Goal: Information Seeking & Learning: Find specific fact

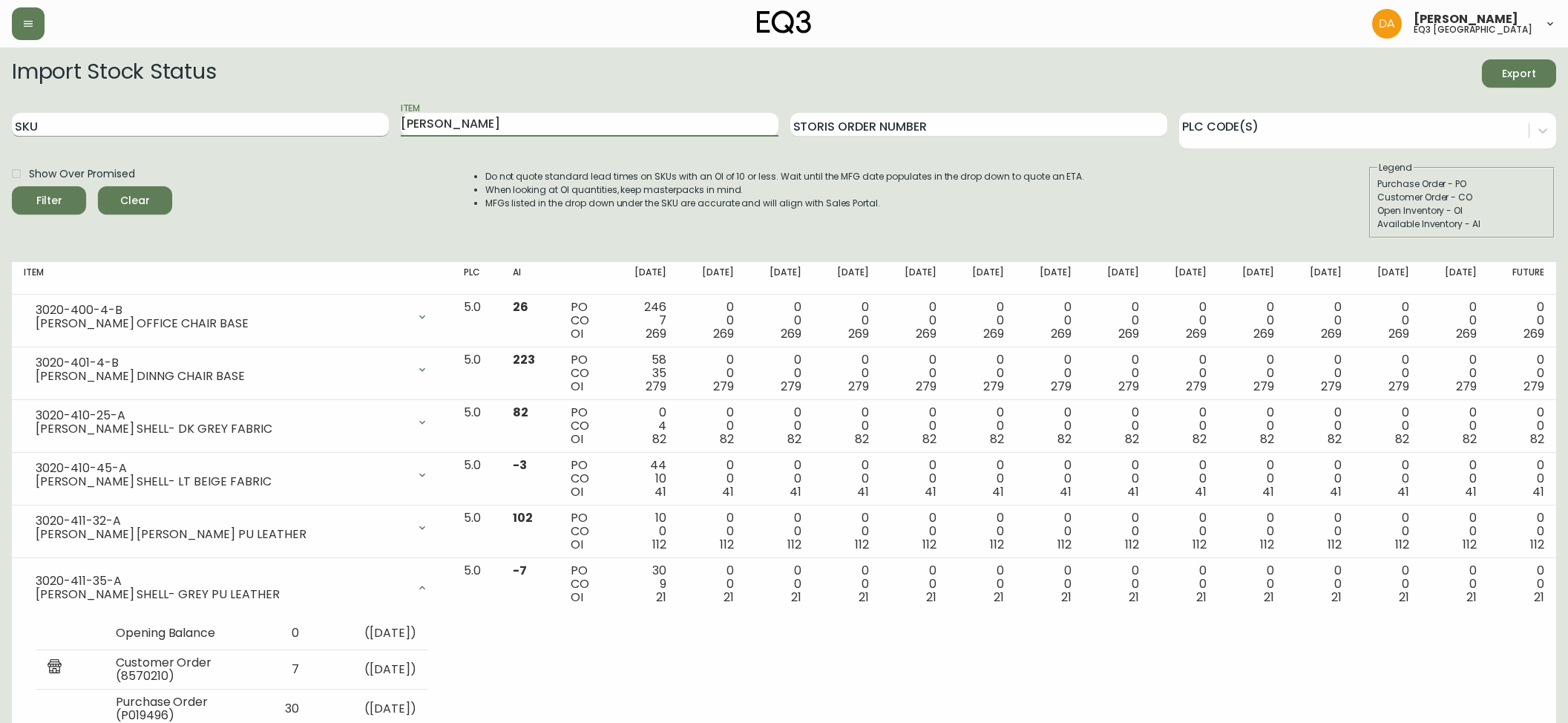
click at [164, 126] on div "SKU Item [PERSON_NAME] Storis Order Number PLC Code(s)" at bounding box center [784, 124] width 1544 height 48
type input "june"
click at [12, 186] on button "Filter" at bounding box center [49, 200] width 75 height 28
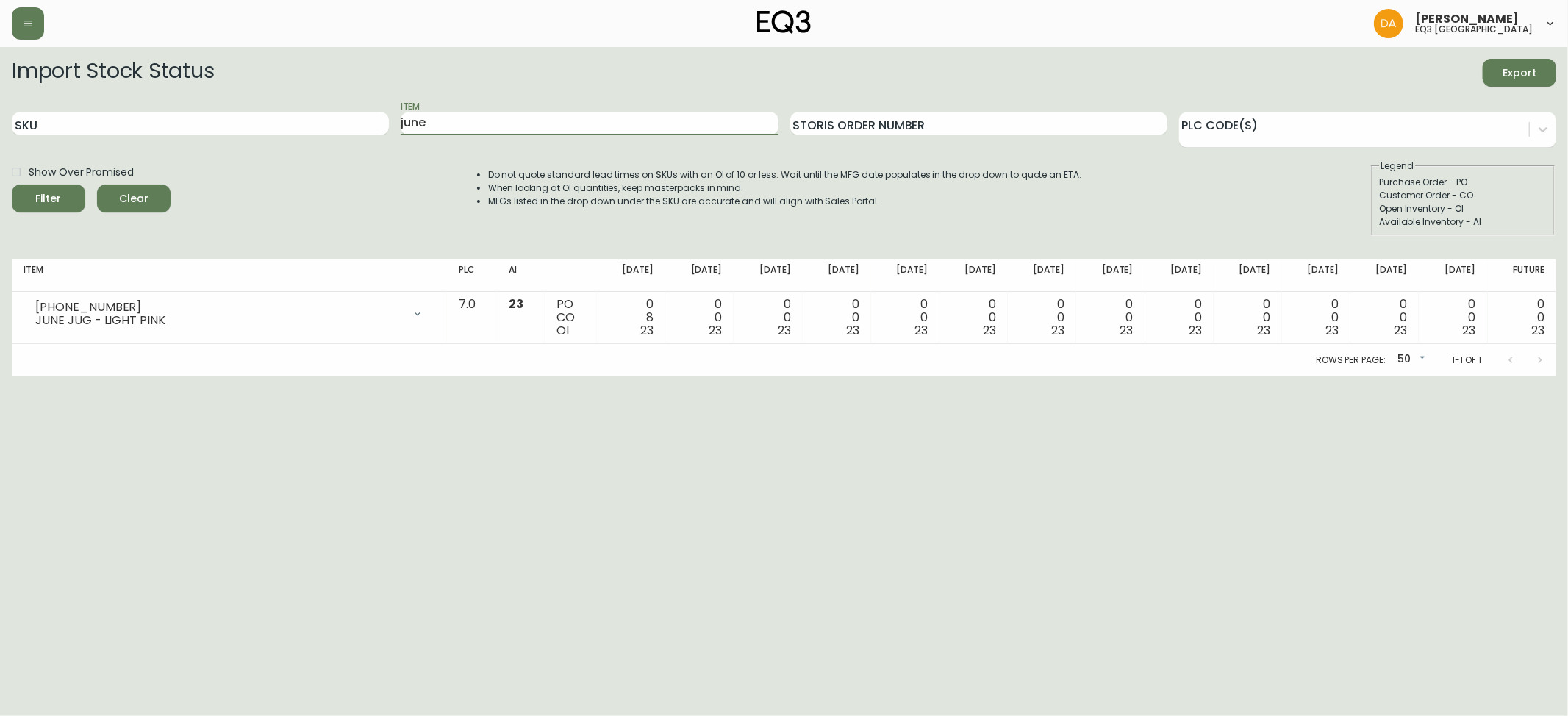
click at [456, 137] on div "Item june" at bounding box center [589, 123] width 377 height 47
click at [471, 131] on input "june" at bounding box center [589, 123] width 377 height 24
click at [54, 203] on div "Filter" at bounding box center [49, 198] width 26 height 19
drag, startPoint x: 435, startPoint y: 124, endPoint x: 192, endPoint y: 126, distance: 243.0
click at [195, 126] on div "SKU Item june Storis Order Number PLC Code(s)" at bounding box center [784, 123] width 1544 height 47
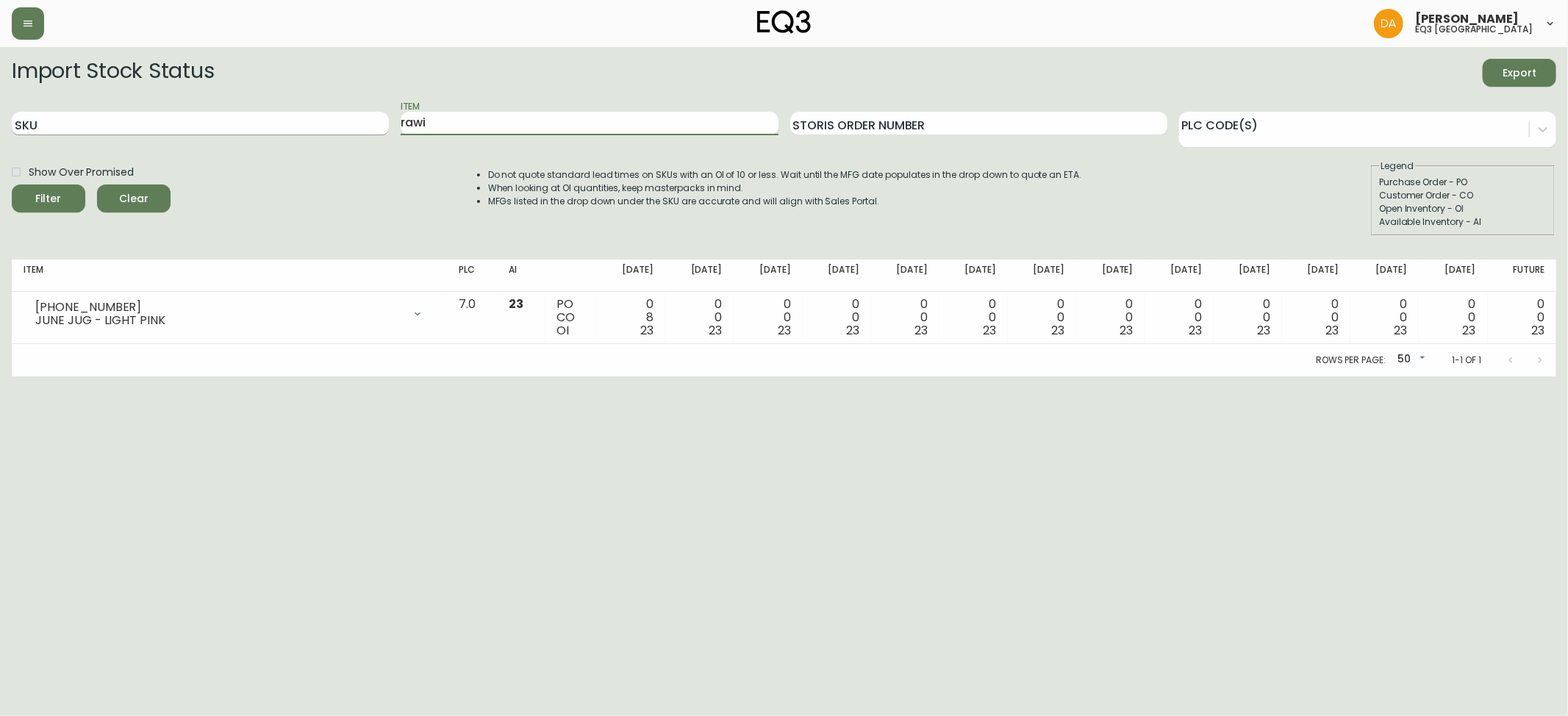
type input "rawi"
click at [12, 184] on button "Filter" at bounding box center [48, 198] width 74 height 28
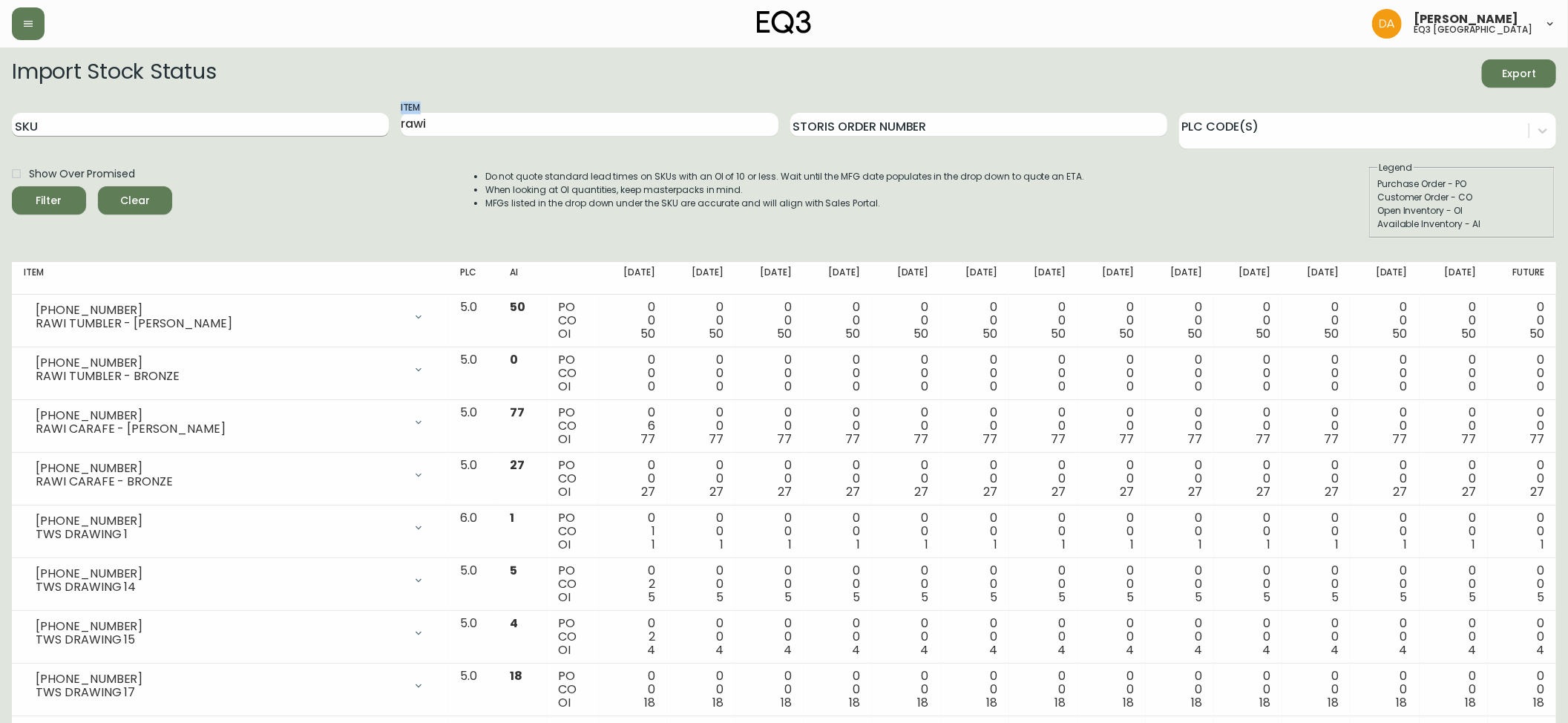
drag, startPoint x: 490, startPoint y: 107, endPoint x: 297, endPoint y: 118, distance: 193.3
click at [297, 118] on div "SKU Item rawi Storis Order Number PLC Code(s)" at bounding box center [784, 124] width 1544 height 48
drag, startPoint x: 446, startPoint y: 120, endPoint x: 354, endPoint y: 123, distance: 92.0
click at [366, 125] on div "SKU Item rawi Storis Order Number PLC Code(s)" at bounding box center [784, 124] width 1544 height 48
type input "stride"
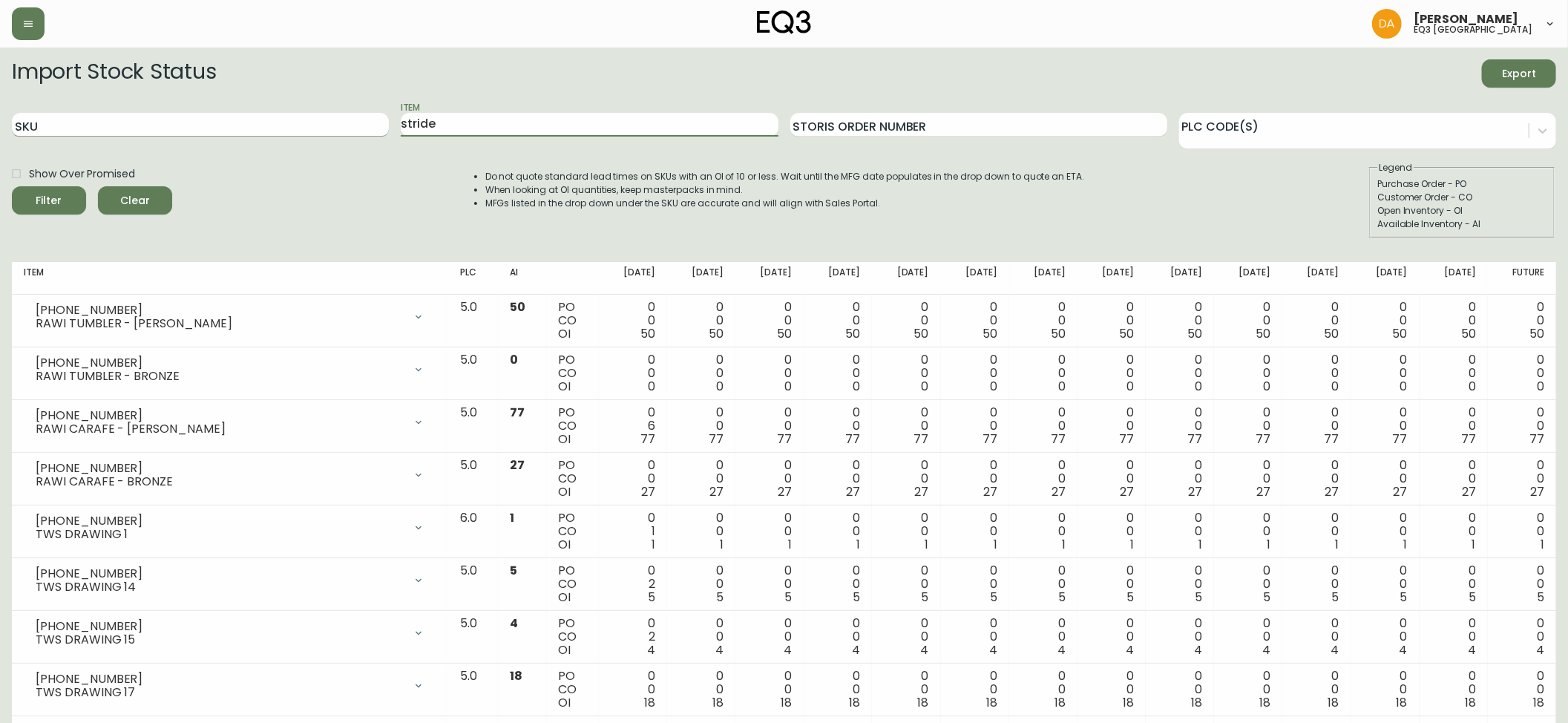
click at [12, 186] on button "Filter" at bounding box center [49, 200] width 75 height 28
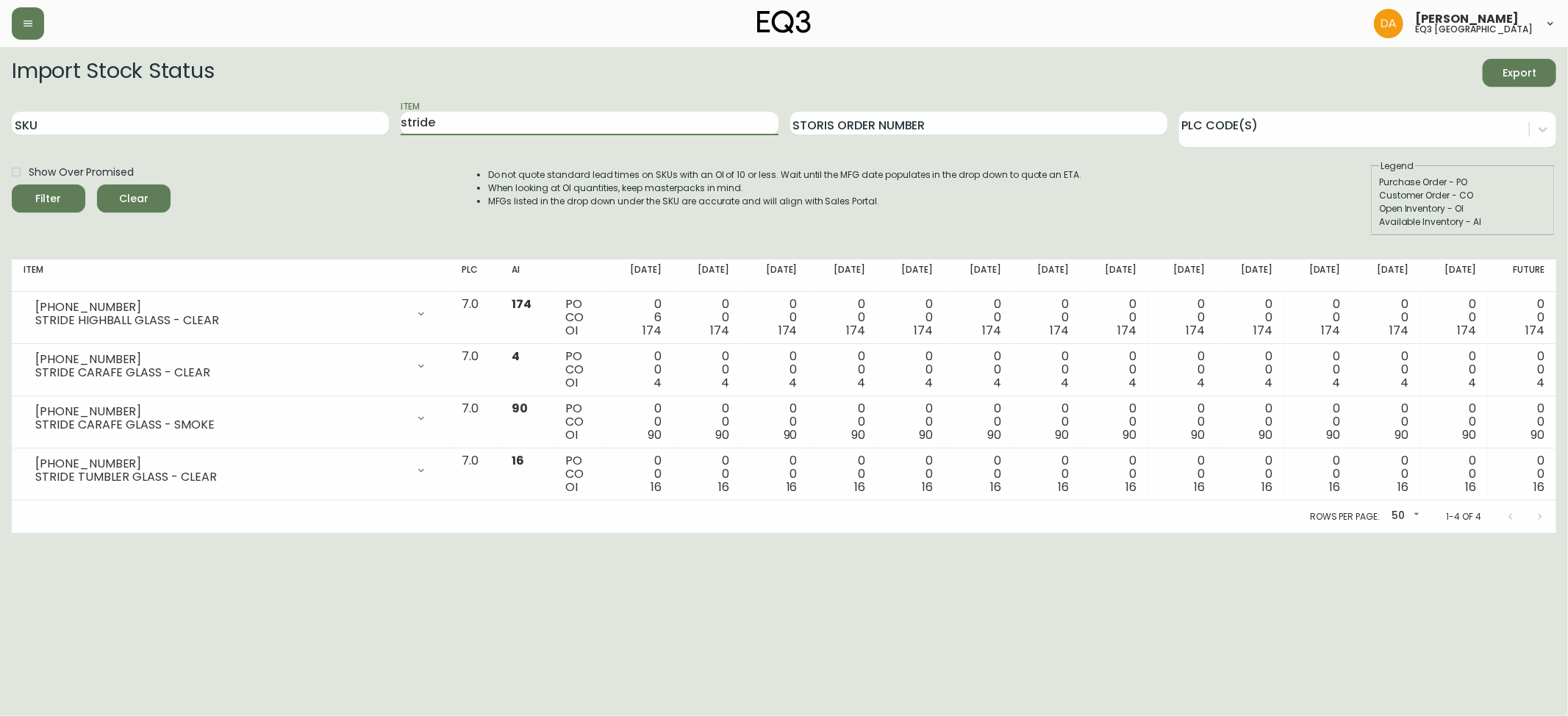
drag, startPoint x: 519, startPoint y: 131, endPoint x: 0, endPoint y: 141, distance: 519.1
click at [0, 162] on main "Import Stock Status Export SKU Item stride Storis Order Number PLC Code(s) Show…" at bounding box center [784, 290] width 1568 height 486
click at [12, 184] on button "Filter" at bounding box center [48, 198] width 74 height 28
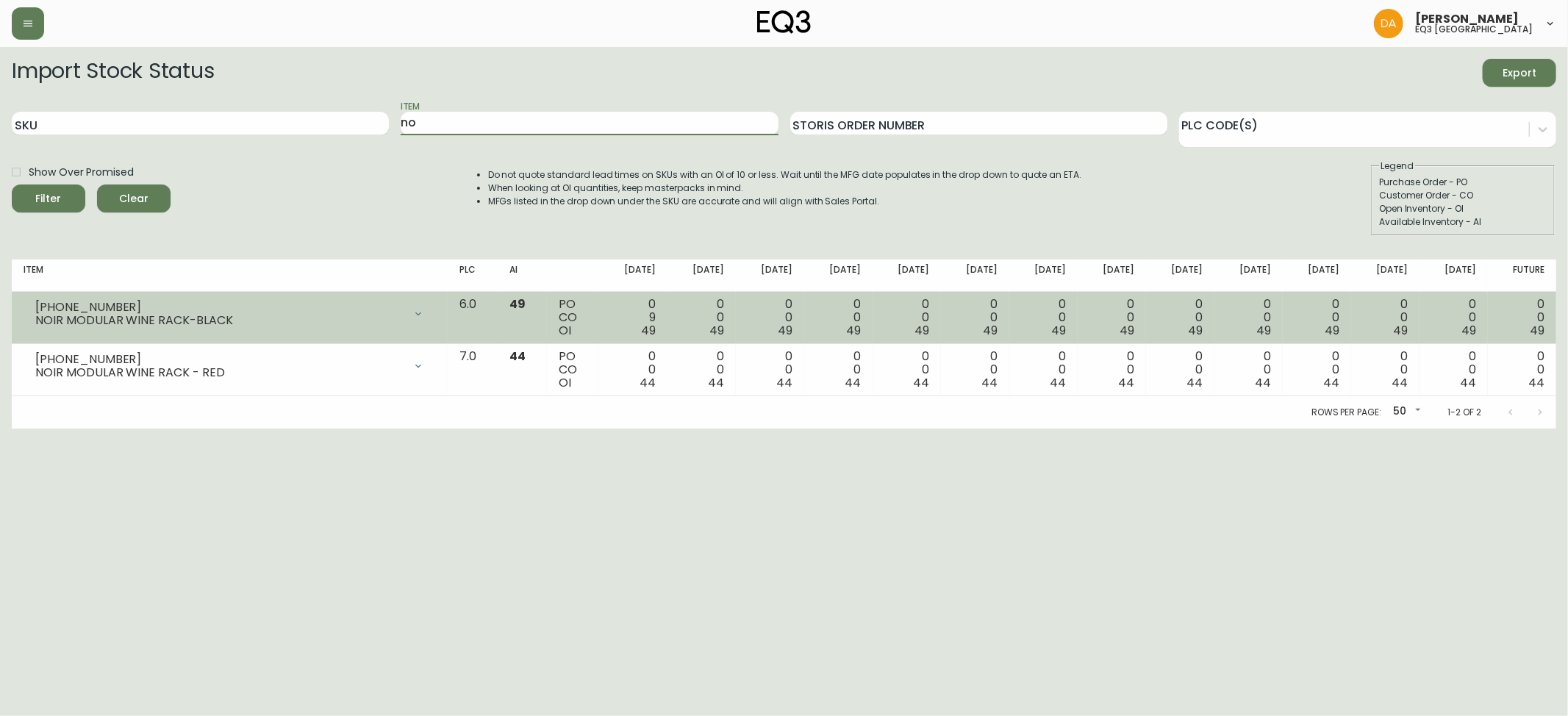
type input "n"
click at [12, 184] on button "Filter" at bounding box center [48, 198] width 74 height 28
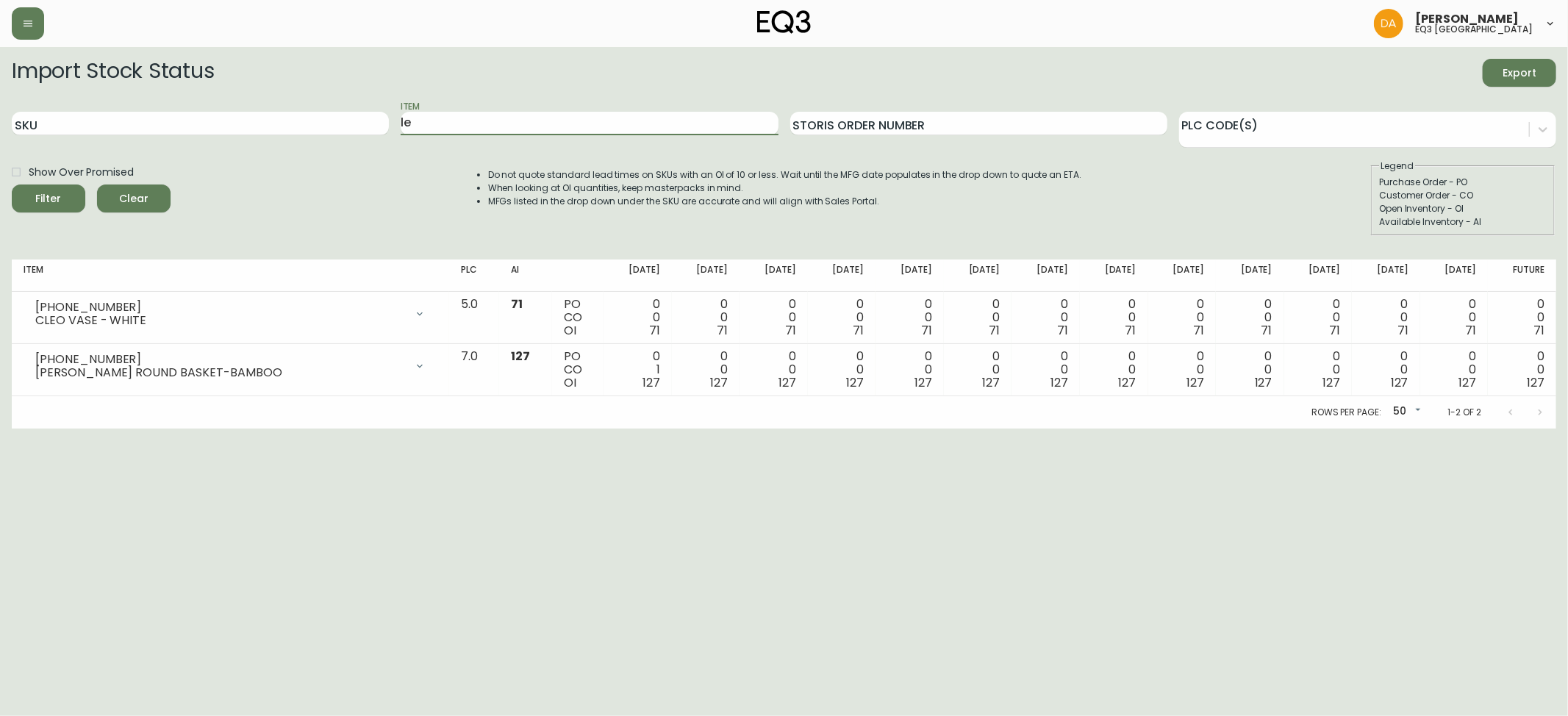
type input "l"
click at [12, 184] on button "Filter" at bounding box center [48, 198] width 74 height 28
type input "f"
click at [12, 184] on button "Filter" at bounding box center [48, 198] width 74 height 28
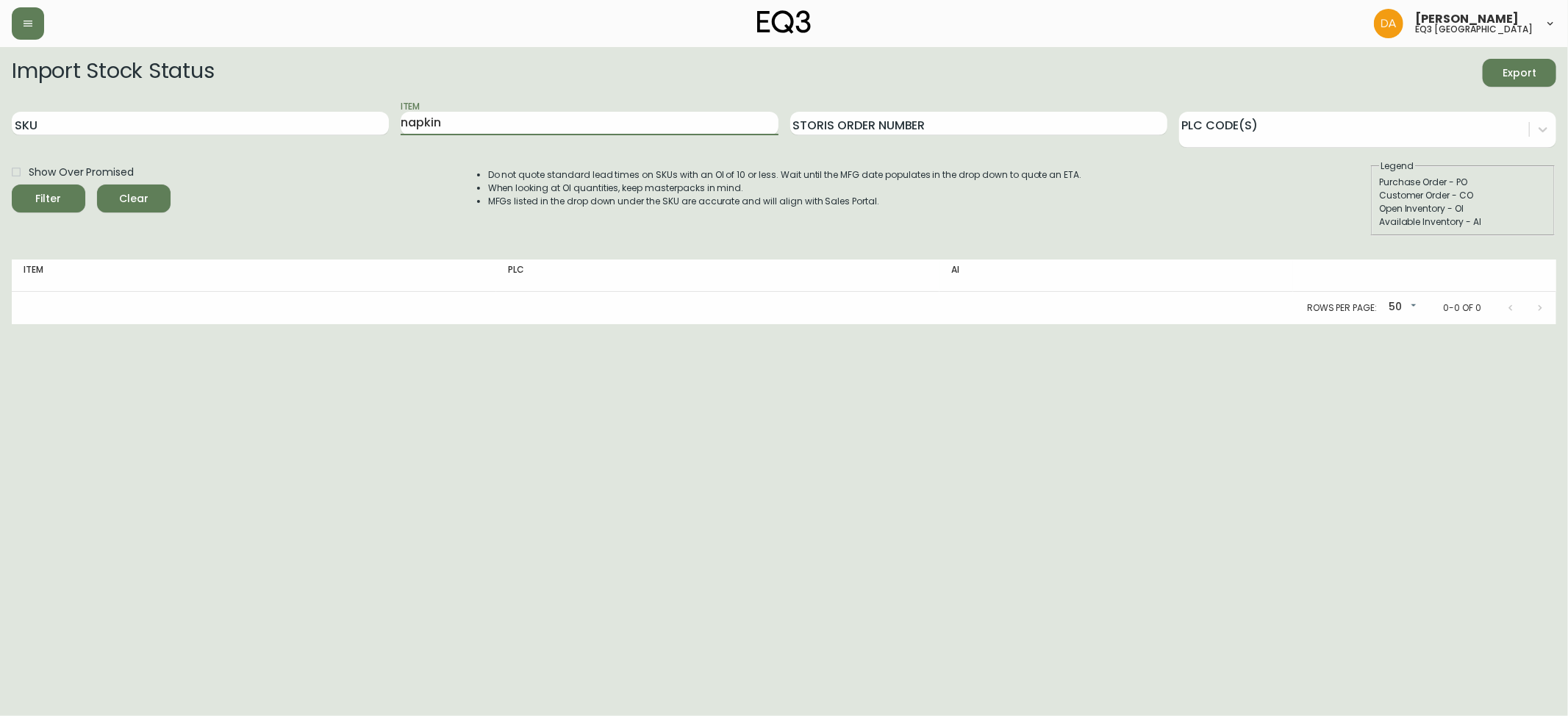
click at [12, 184] on button "Filter" at bounding box center [48, 198] width 74 height 28
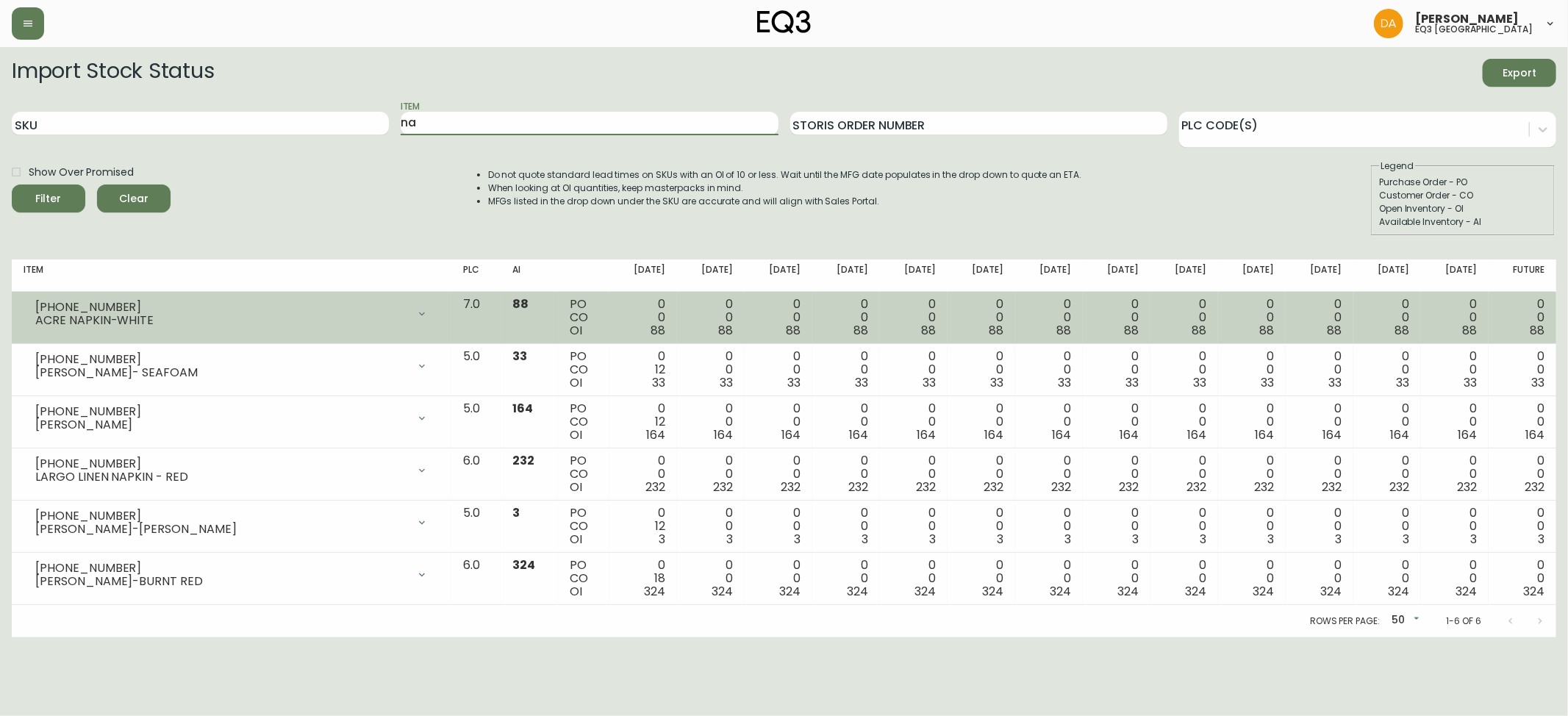
type input "n"
click at [12, 184] on button "Filter" at bounding box center [48, 198] width 74 height 28
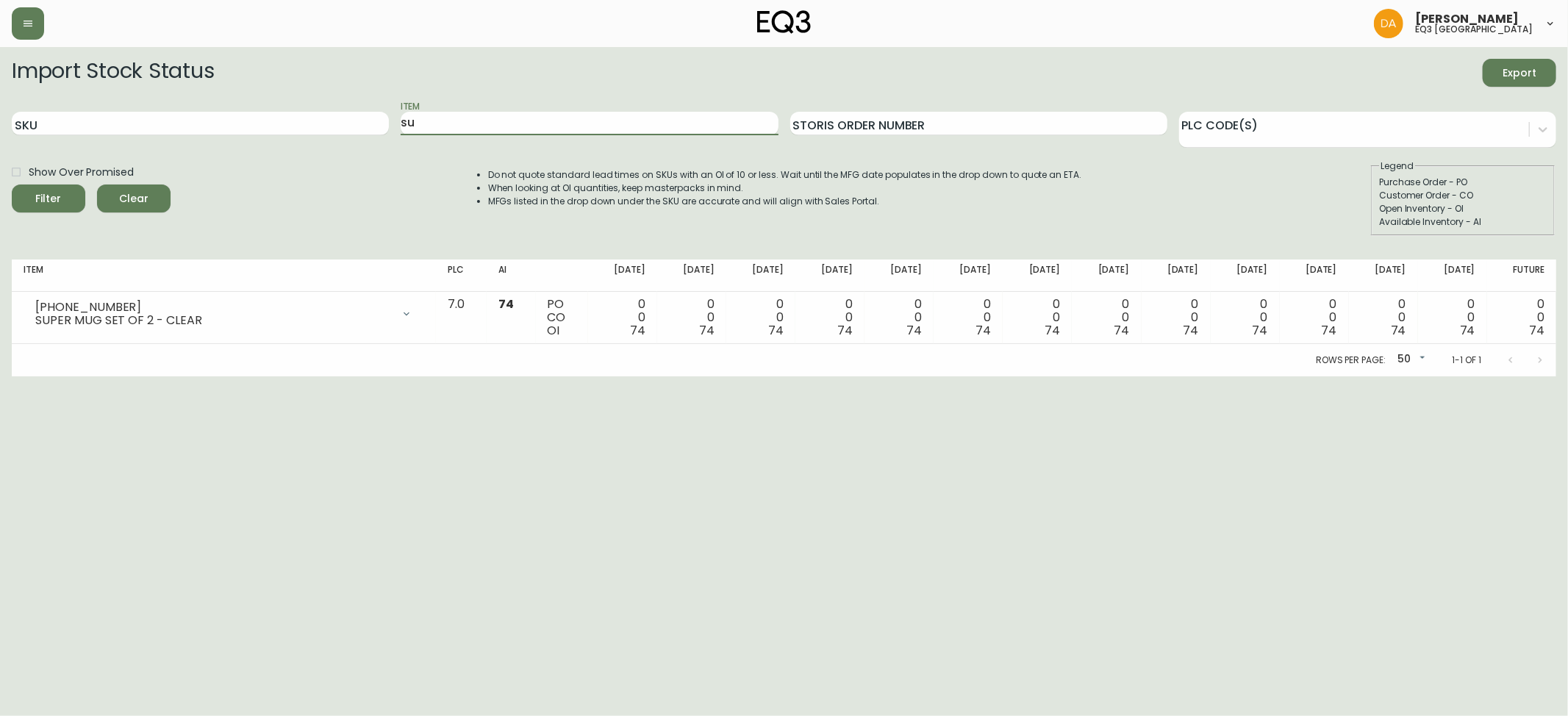
type input "s"
type input "watch"
click at [12, 184] on button "Filter" at bounding box center [48, 198] width 74 height 28
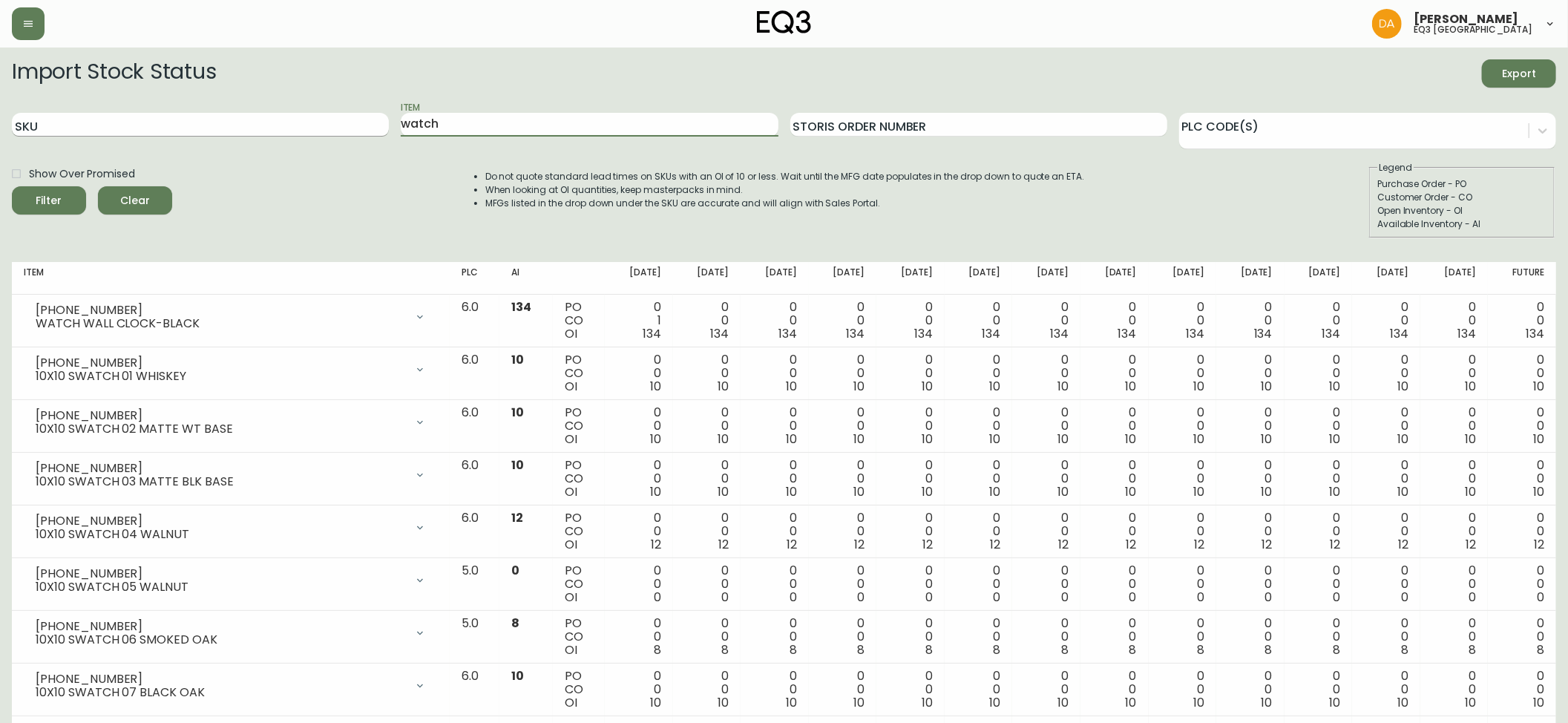
drag, startPoint x: 448, startPoint y: 120, endPoint x: 369, endPoint y: 114, distance: 79.2
click at [393, 120] on div "SKU Item watch Storis Order Number PLC Code(s)" at bounding box center [784, 124] width 1544 height 48
click at [12, 186] on button "Filter" at bounding box center [49, 200] width 75 height 28
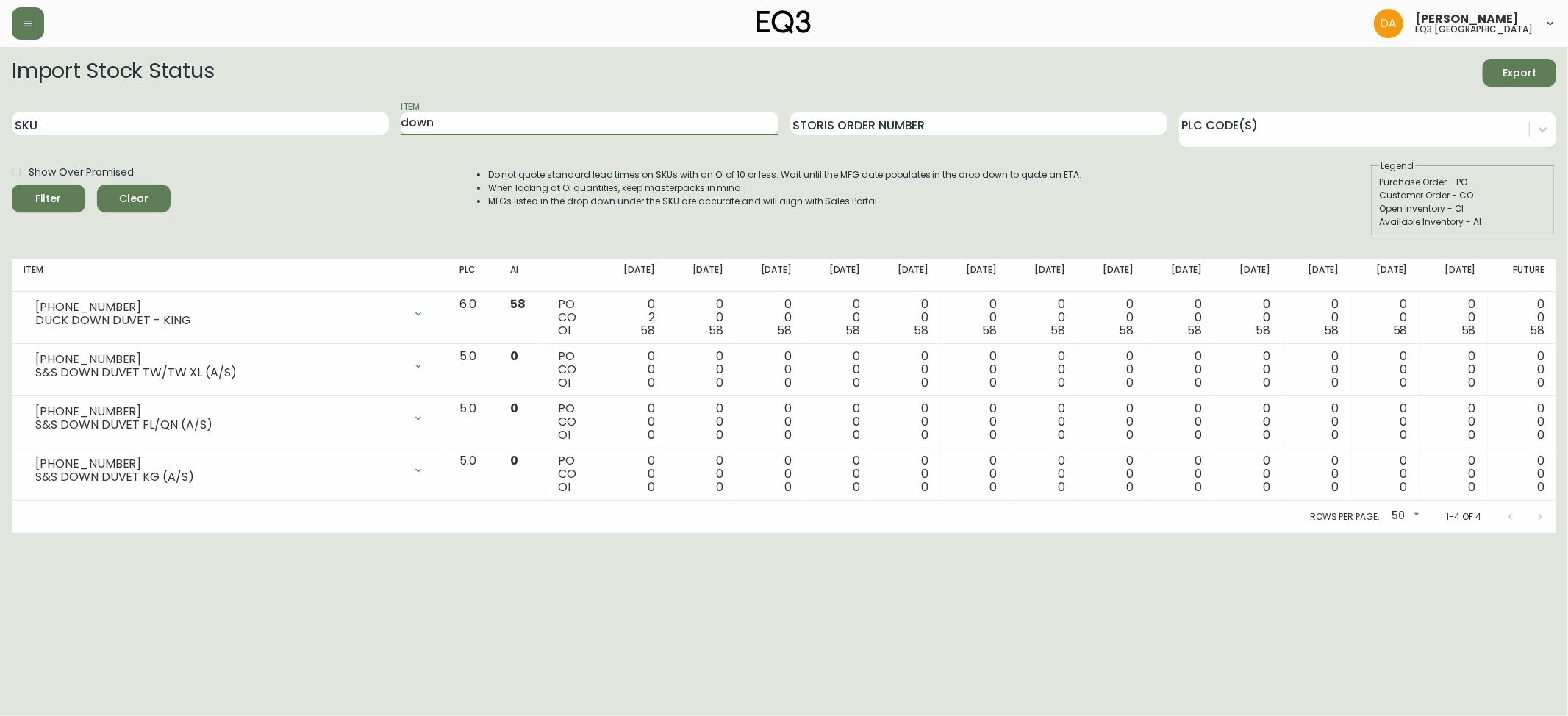
drag, startPoint x: 183, startPoint y: 633, endPoint x: 324, endPoint y: 528, distance: 175.8
click at [183, 533] on html "[PERSON_NAME] eq3 calgary Import Stock Status Export SKU Item down Storis Order…" at bounding box center [784, 266] width 1568 height 533
drag, startPoint x: 542, startPoint y: 109, endPoint x: 155, endPoint y: 89, distance: 387.5
click at [195, 97] on form "Import Stock Status Export SKU Item down Storis Order Number PLC Code(s) Show O…" at bounding box center [784, 148] width 1544 height 178
click at [447, 113] on input "down" at bounding box center [589, 123] width 377 height 24
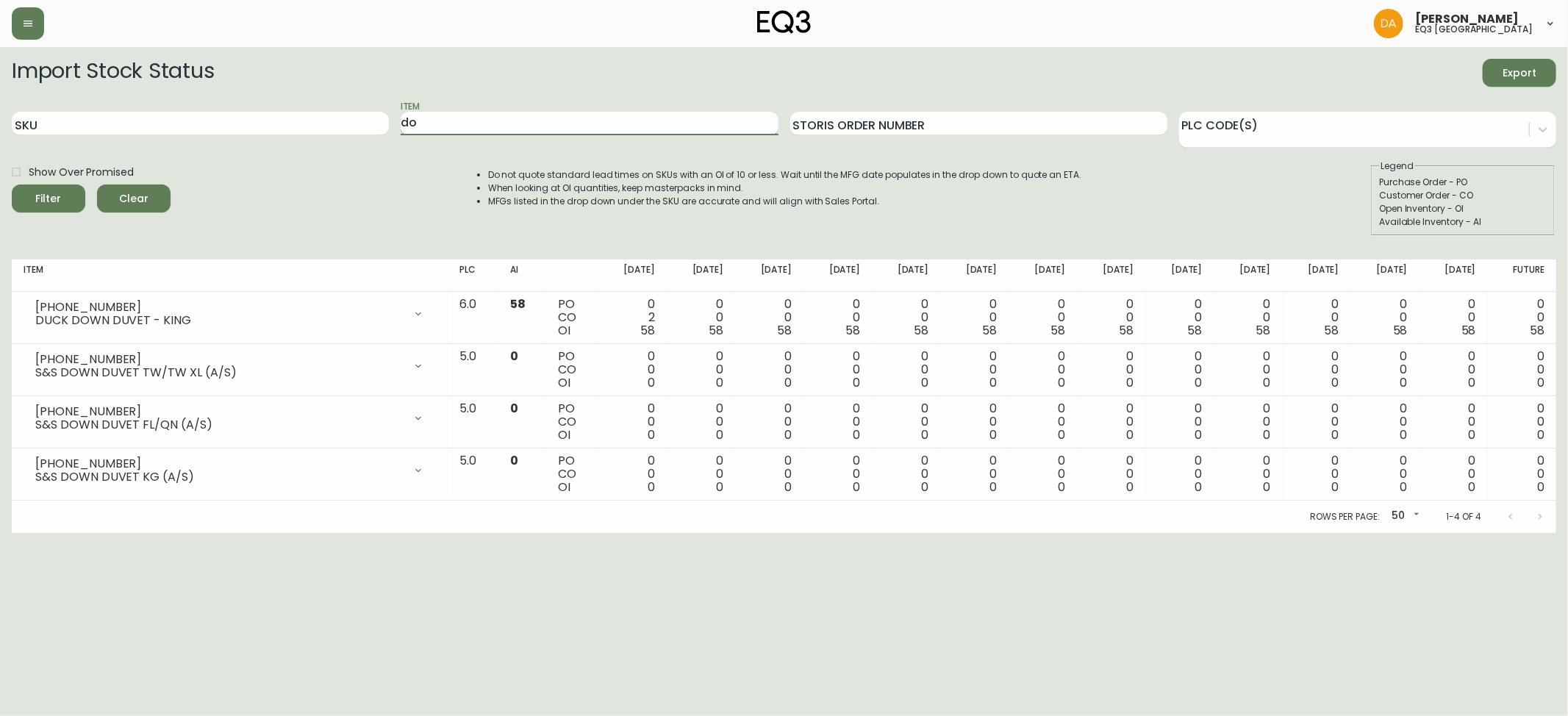
type input "d"
click at [12, 184] on button "Filter" at bounding box center [48, 198] width 74 height 28
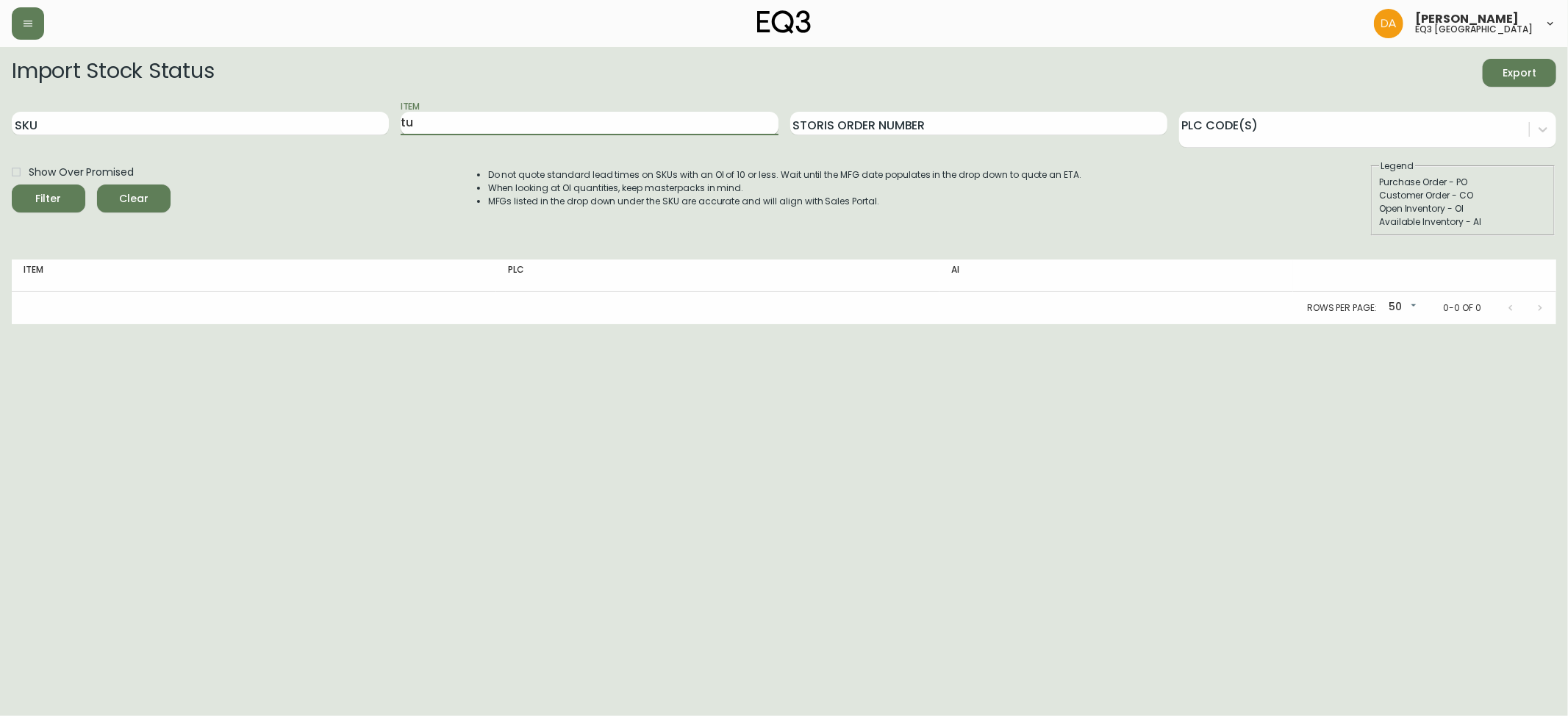
type input "t"
click at [12, 184] on button "Filter" at bounding box center [48, 198] width 74 height 28
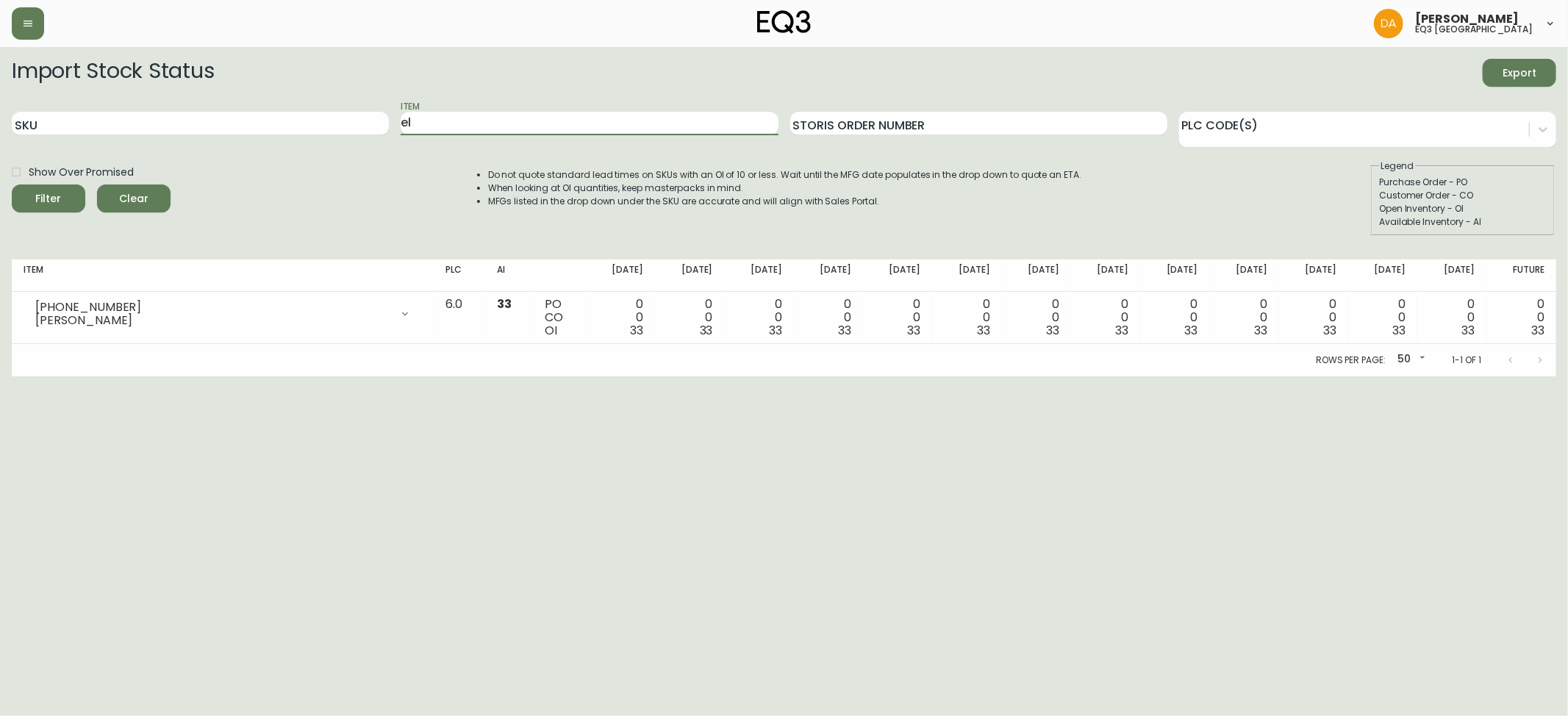
type input "e"
type input "truss"
click at [34, 195] on span "Filter" at bounding box center [48, 198] width 50 height 19
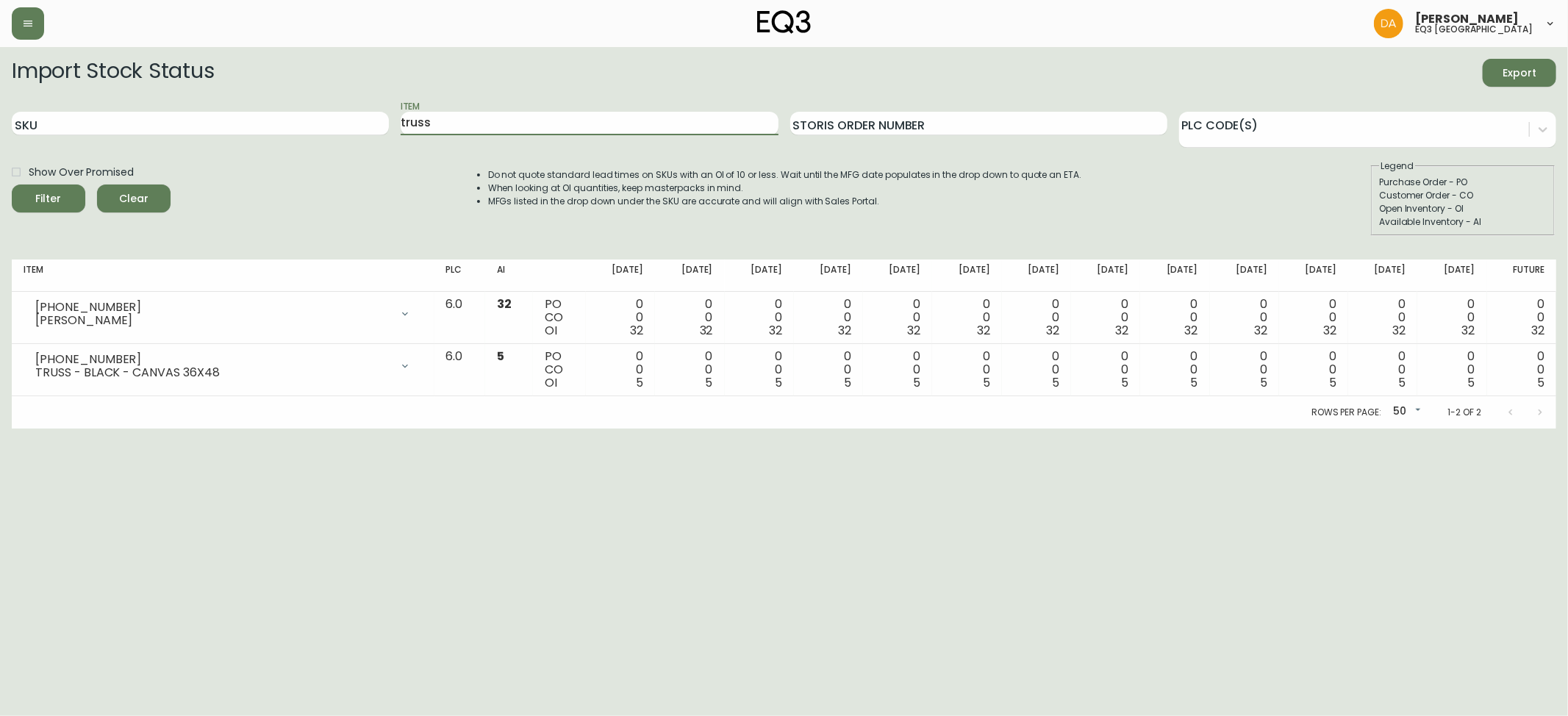
drag, startPoint x: 497, startPoint y: 116, endPoint x: 0, endPoint y: 126, distance: 497.1
click at [0, 126] on main "Import Stock Status Export SKU Item truss Storis Order Number PLC Code(s) Show …" at bounding box center [784, 238] width 1568 height 382
click at [504, 127] on input "Item" at bounding box center [589, 123] width 377 height 24
type input "dew"
click at [12, 184] on button "Filter" at bounding box center [48, 198] width 74 height 28
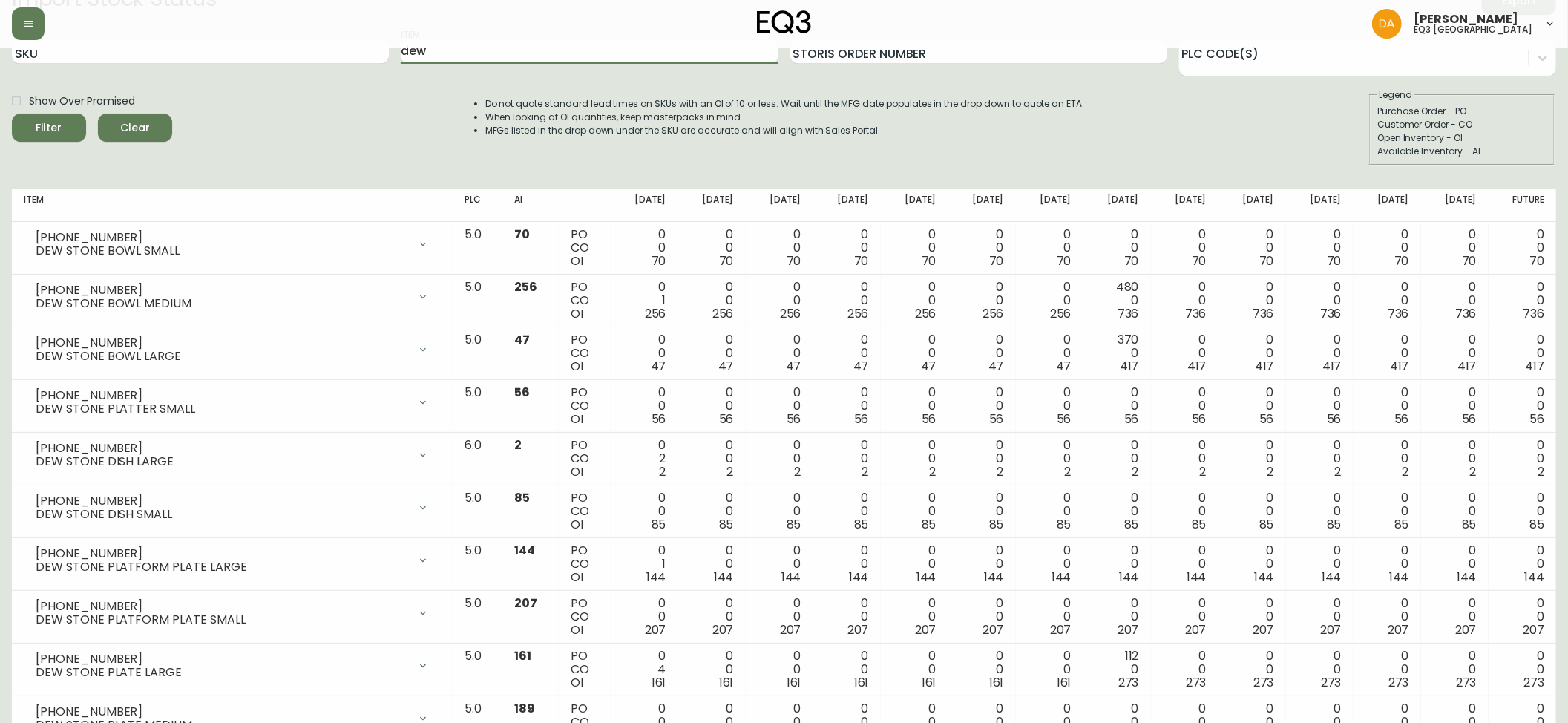
scroll to position [238, 0]
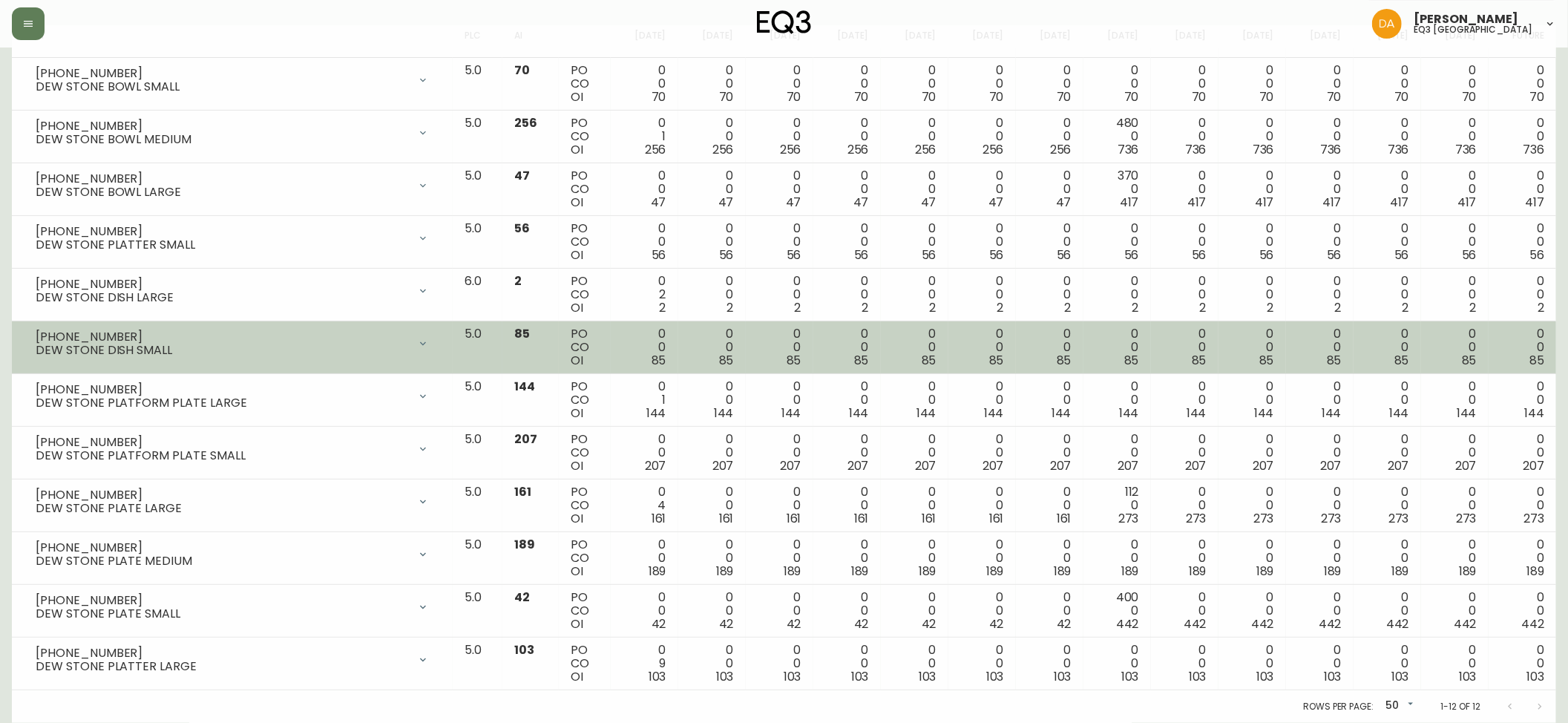
click at [286, 334] on div "[PHONE_NUMBER]" at bounding box center [222, 337] width 372 height 13
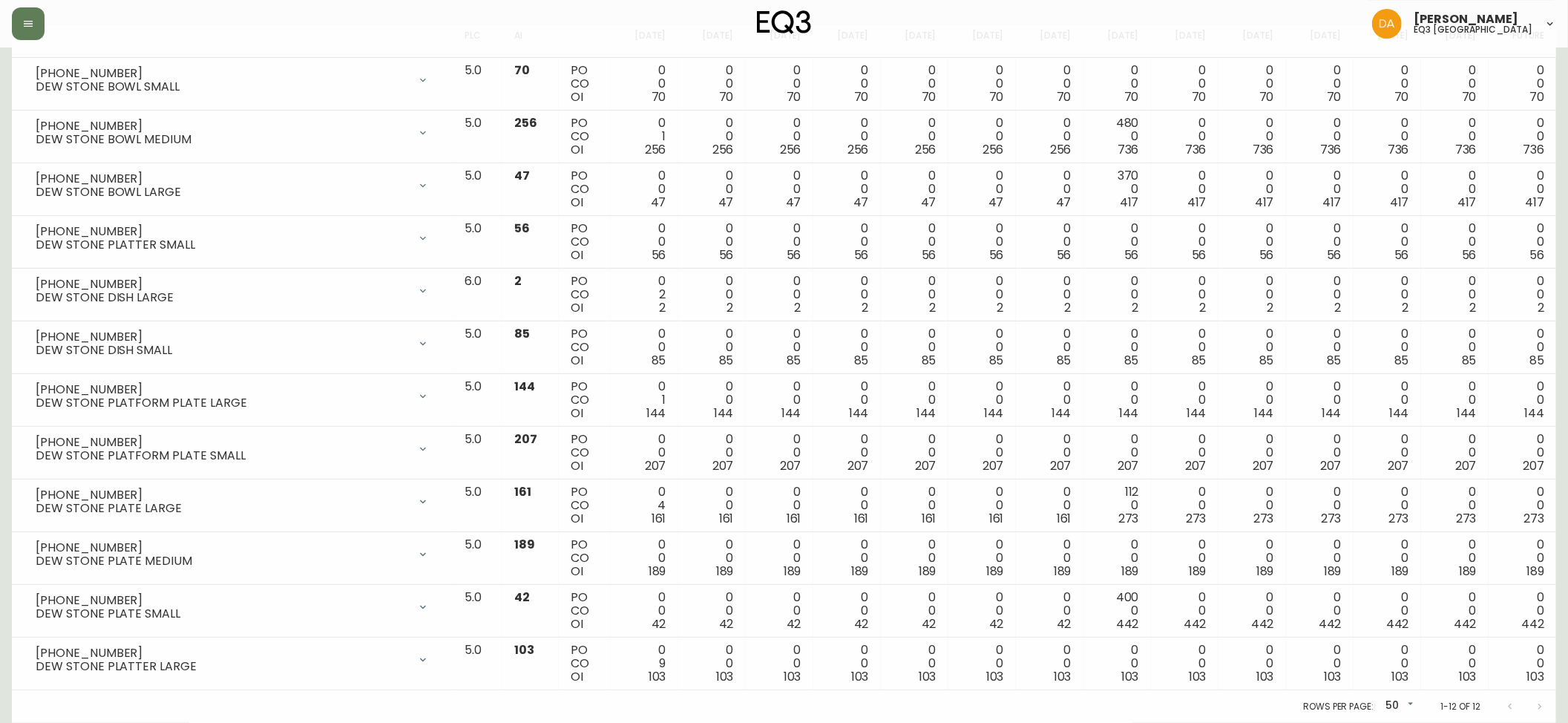
scroll to position [0, 0]
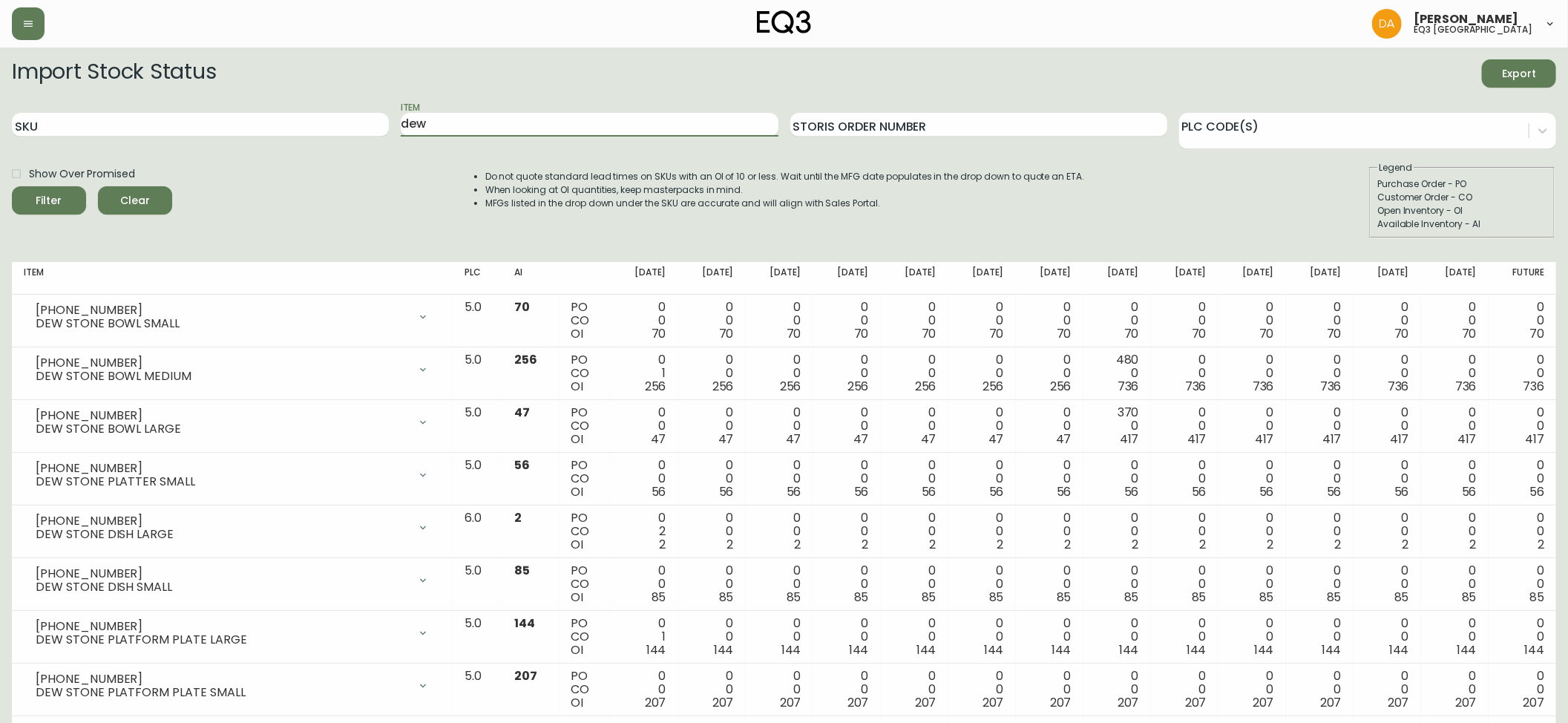
drag, startPoint x: 567, startPoint y: 120, endPoint x: 109, endPoint y: 85, distance: 459.3
click at [109, 85] on form "Import Stock Status Export SKU Item dew Storis Order Number PLC Code(s) Show Ov…" at bounding box center [784, 149] width 1544 height 179
type input "jasper"
click at [12, 186] on button "Filter" at bounding box center [49, 200] width 75 height 28
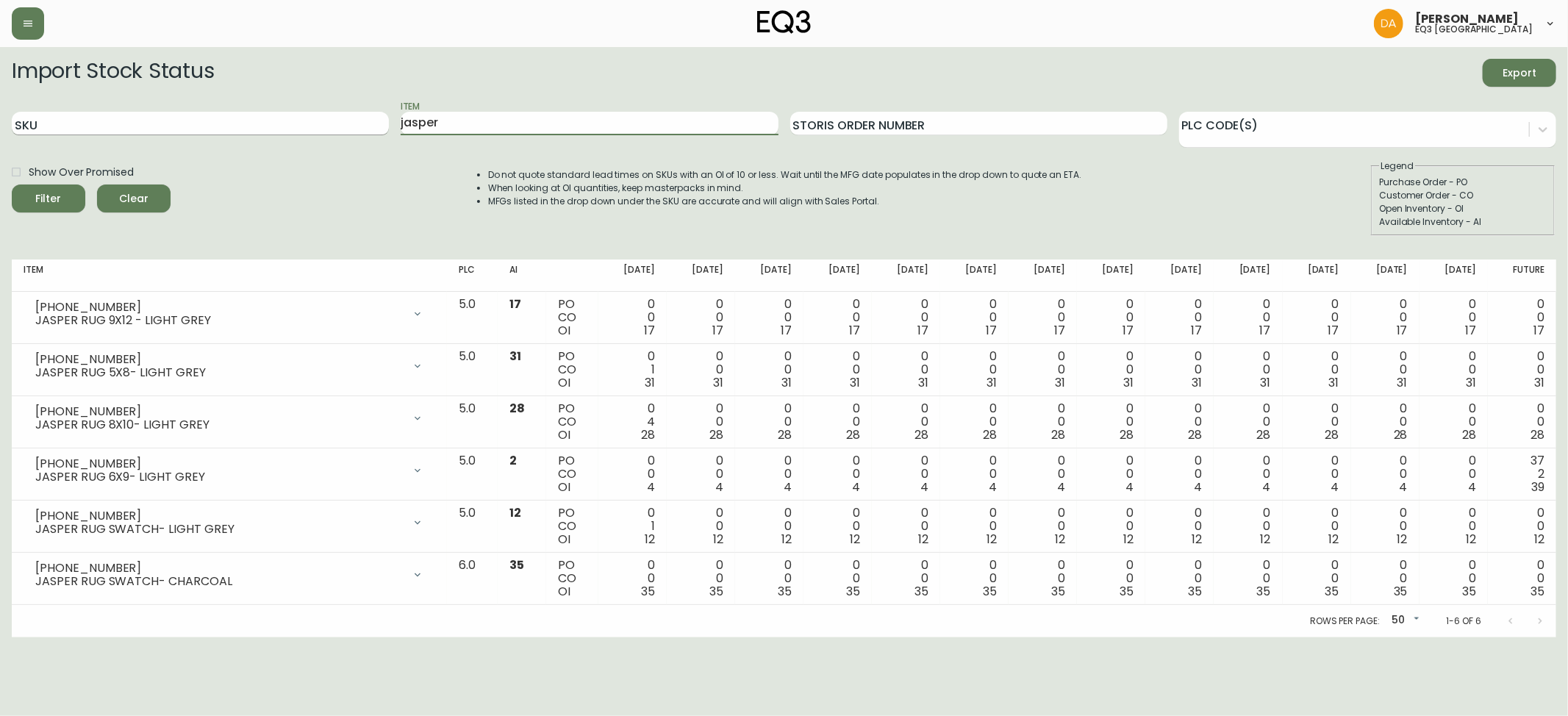
drag, startPoint x: 468, startPoint y: 121, endPoint x: 200, endPoint y: 121, distance: 268.0
click at [200, 121] on div "SKU Item [PERSON_NAME] Order Number PLC Code(s)" at bounding box center [784, 123] width 1544 height 47
type input "BON"
click at [12, 184] on button "Filter" at bounding box center [48, 198] width 74 height 28
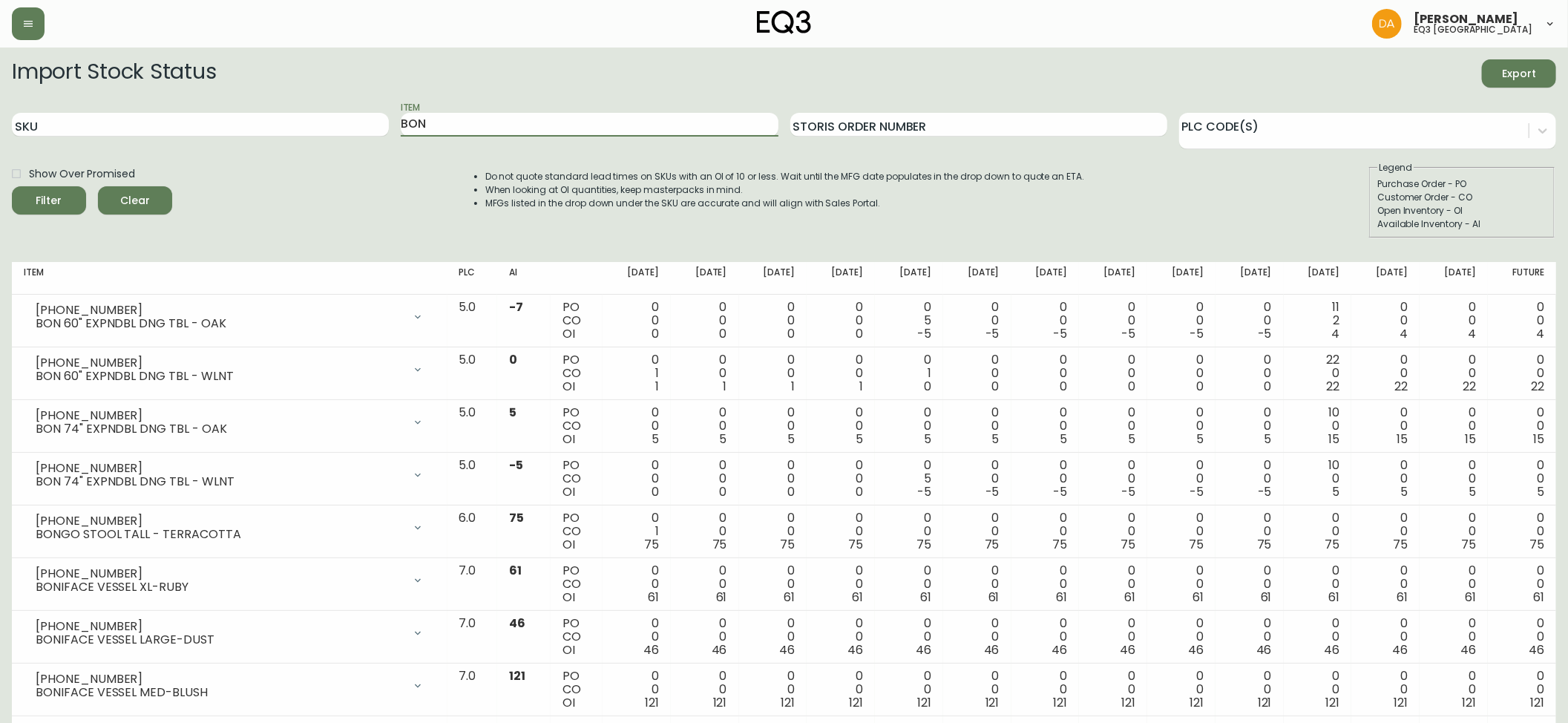
drag, startPoint x: 473, startPoint y: 94, endPoint x: 466, endPoint y: 111, distance: 18.4
click at [468, 106] on form "Import Stock Status Export SKU Item BON Storis Order Number PLC Code(s) Show Ov…" at bounding box center [784, 149] width 1544 height 179
drag, startPoint x: 416, startPoint y: 123, endPoint x: 89, endPoint y: 28, distance: 340.5
click at [99, 28] on div "[PERSON_NAME] eq3 calgary Import Stock Status Export SKU Item BON Storis Order …" at bounding box center [784, 506] width 1568 height 1013
type input "HARVEST"
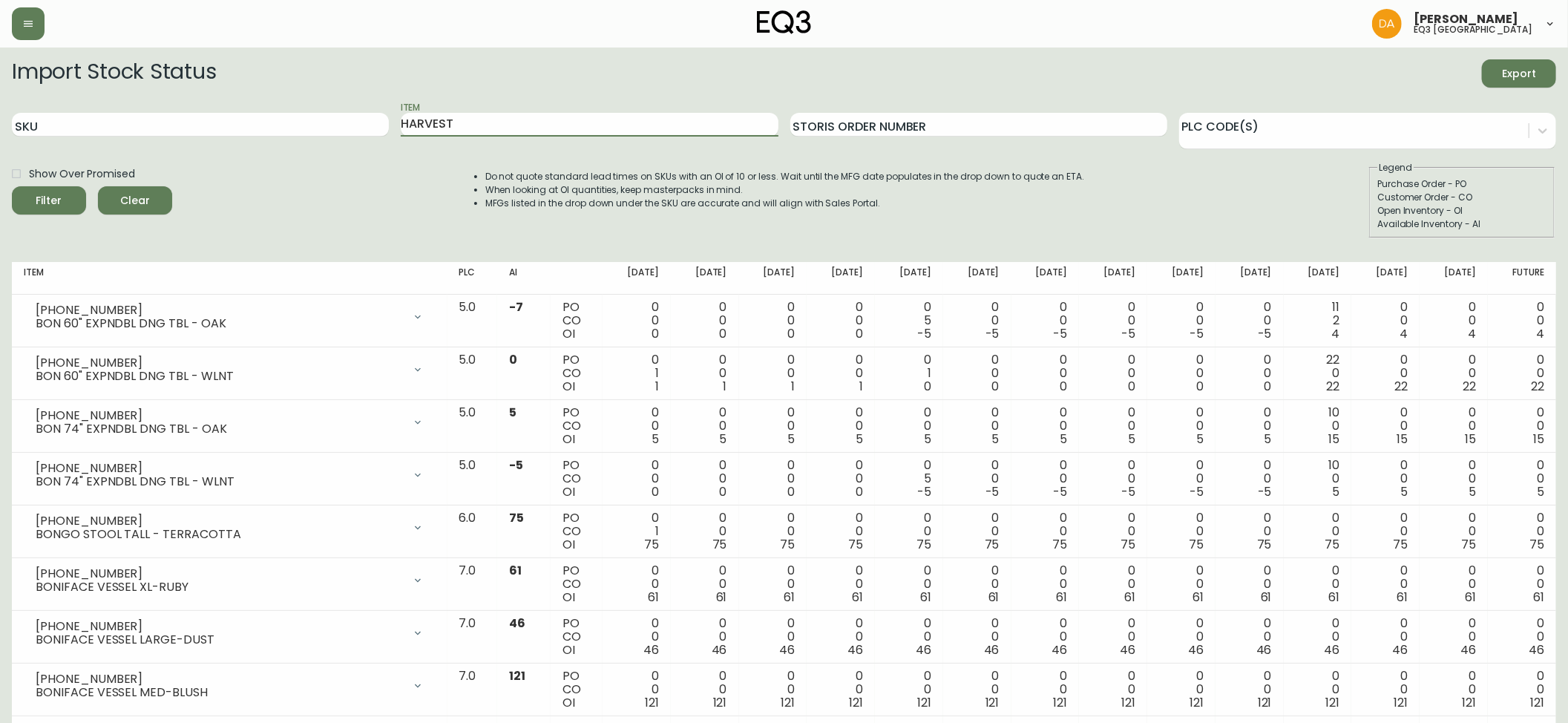
click at [12, 186] on button "Filter" at bounding box center [49, 200] width 75 height 28
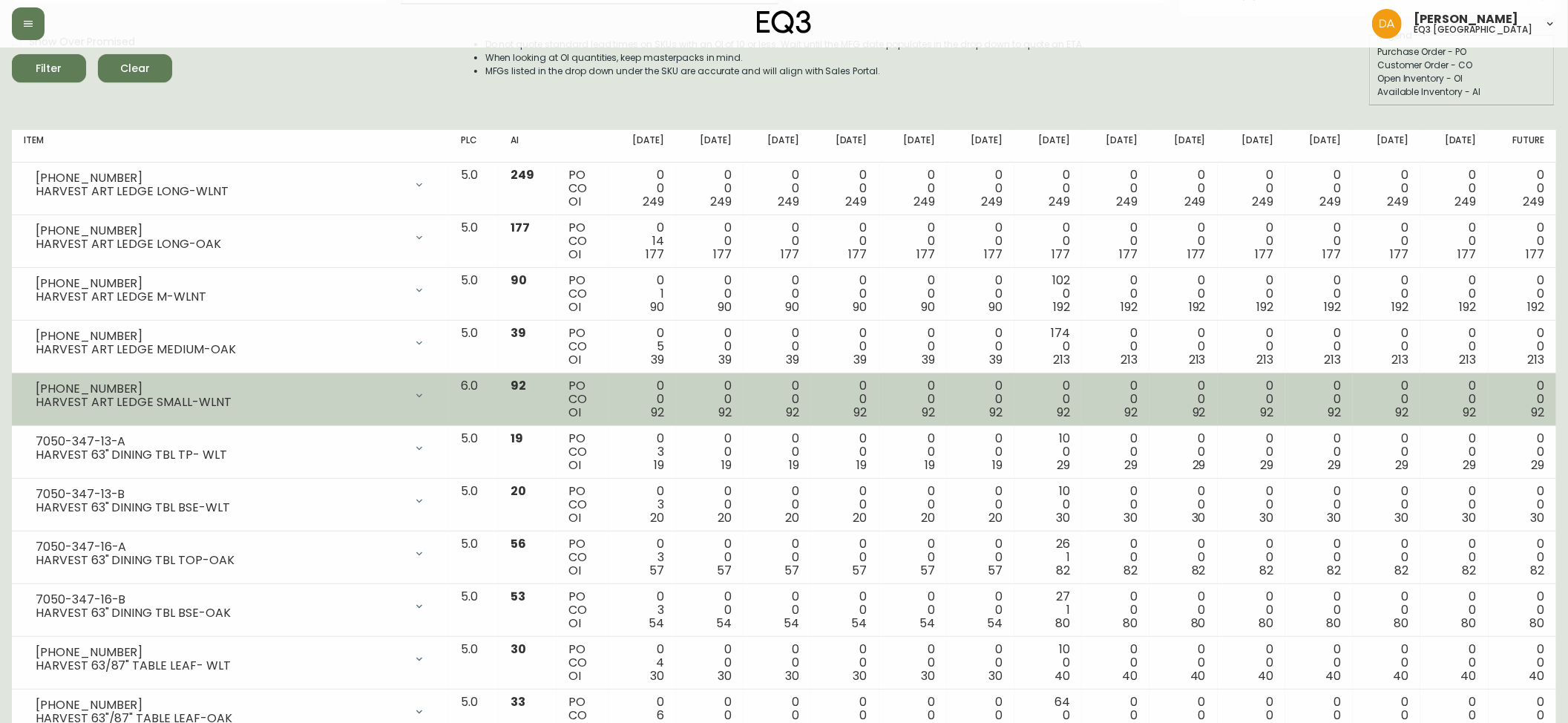
scroll to position [1, 0]
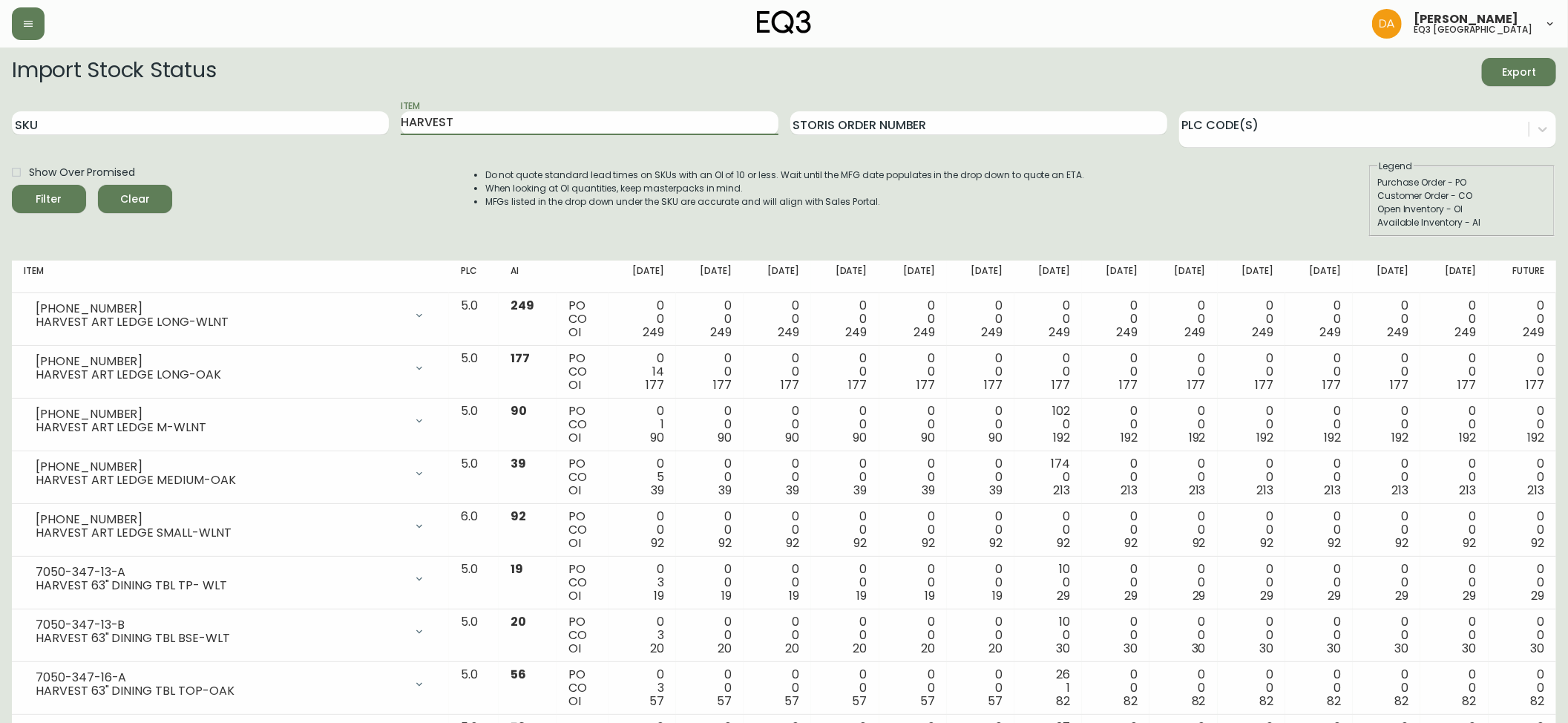
drag, startPoint x: 538, startPoint y: 122, endPoint x: 0, endPoint y: -20, distance: 556.4
click at [0, 0] on html "[PERSON_NAME] eq3 calgary Import Stock Status Export SKU Item HARVEST Storis Or…" at bounding box center [784, 689] width 1568 height 1381
type input "BALL"
click at [12, 185] on button "Filter" at bounding box center [49, 199] width 75 height 28
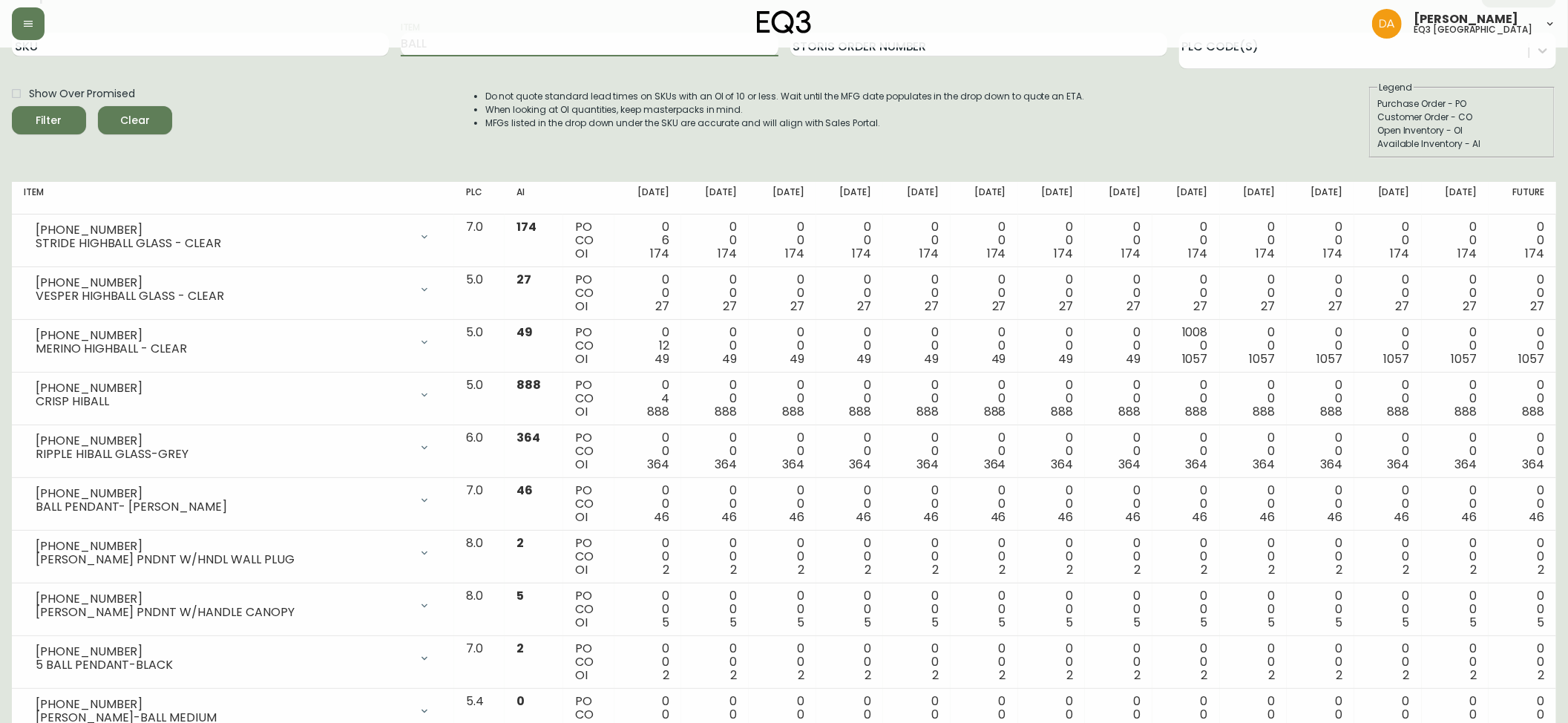
scroll to position [0, 0]
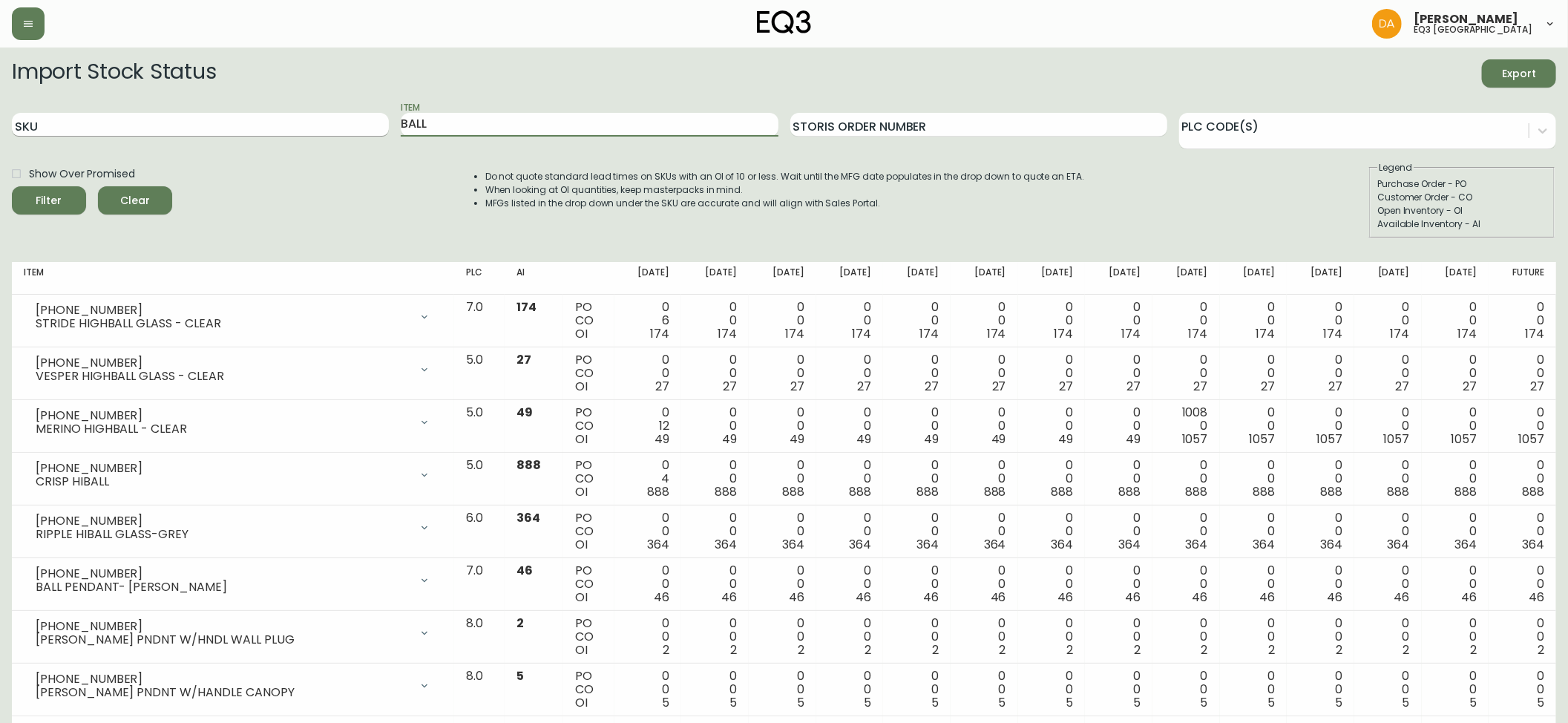
drag, startPoint x: 485, startPoint y: 127, endPoint x: 324, endPoint y: 127, distance: 161.0
click at [324, 127] on div "SKU Item BALL Storis Order Number PLC Code(s)" at bounding box center [784, 124] width 1544 height 48
drag, startPoint x: 1493, startPoint y: 69, endPoint x: 1460, endPoint y: 4, distance: 72.9
click at [1491, 69] on button "Export" at bounding box center [1519, 74] width 75 height 28
